Goal: Information Seeking & Learning: Learn about a topic

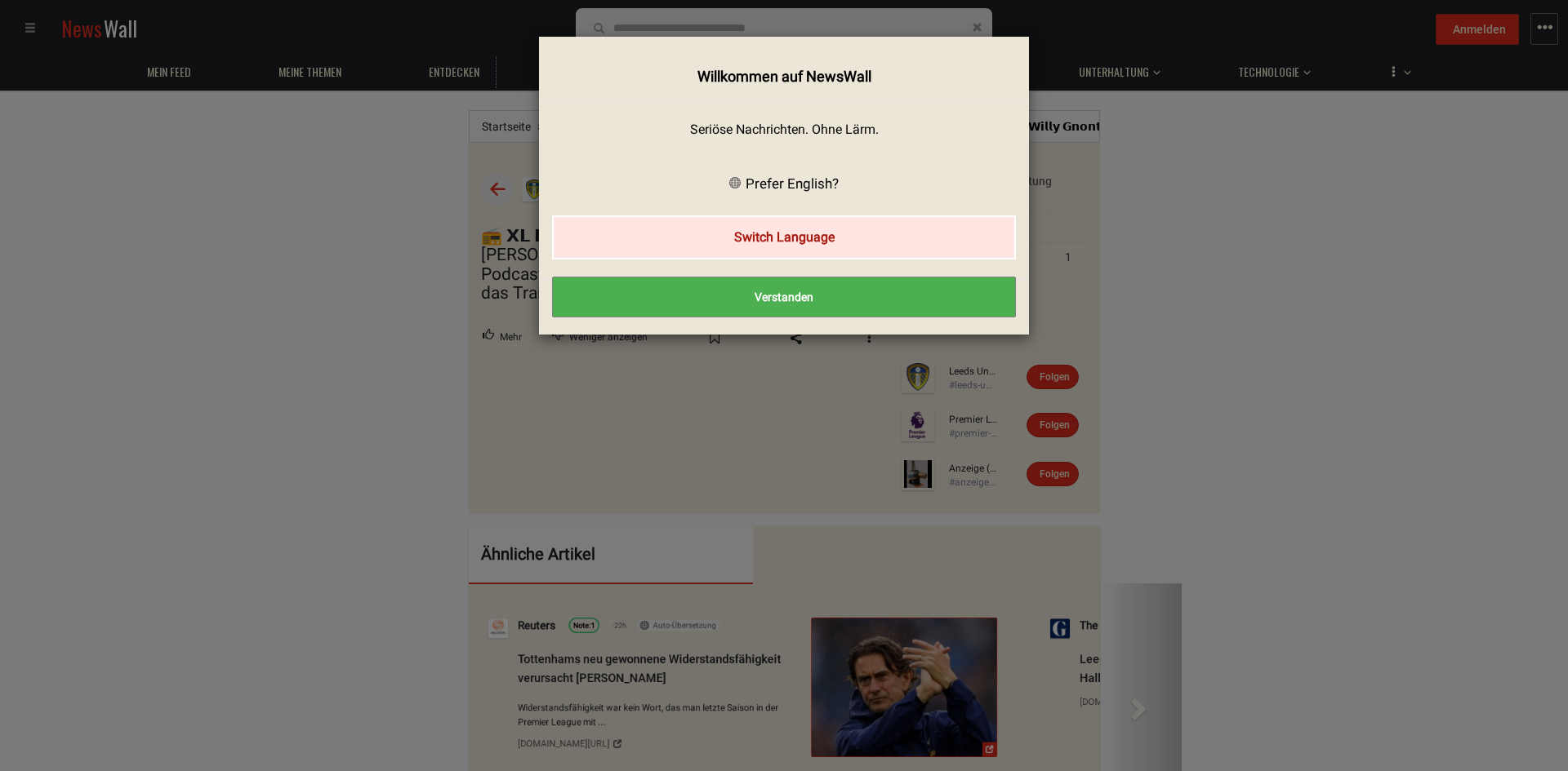
click at [756, 241] on button "Switch Language" at bounding box center [783, 237] width 464 height 43
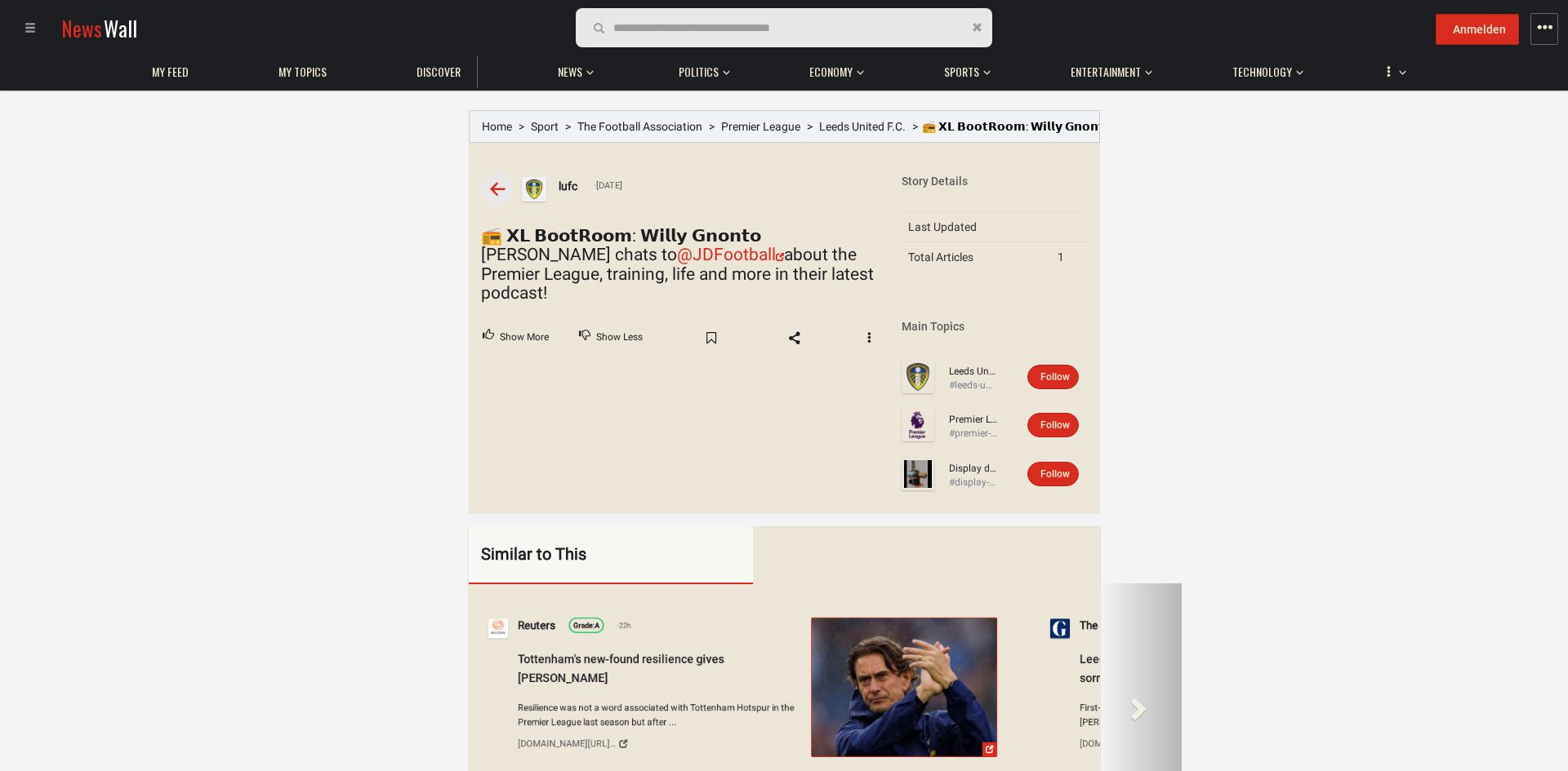
click at [677, 260] on link "@JDFootball" at bounding box center [730, 255] width 107 height 20
